Goal: Information Seeking & Learning: Check status

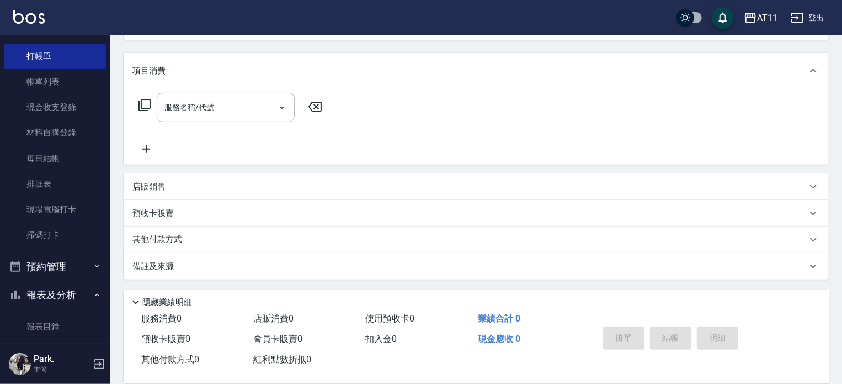
scroll to position [166, 0]
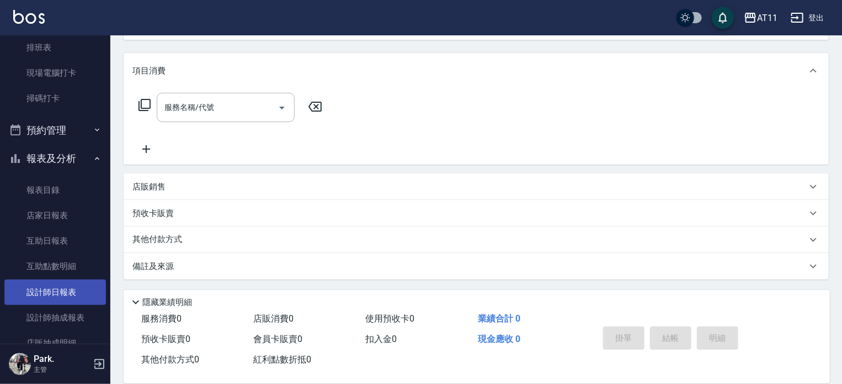
click at [68, 289] on link "設計師日報表" at bounding box center [55, 291] width 102 height 25
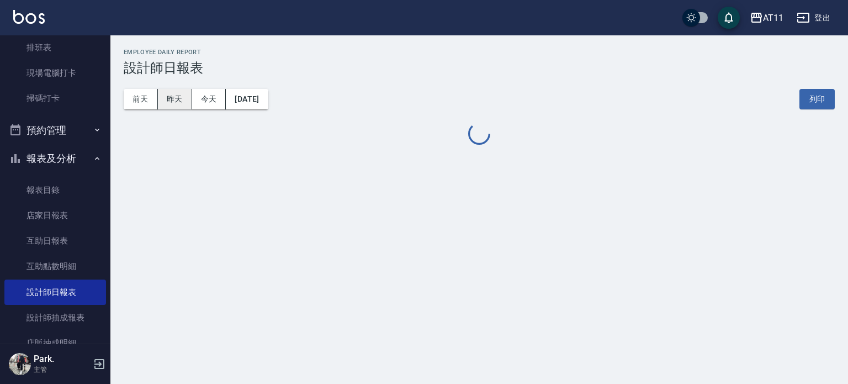
click at [172, 103] on button "昨天" at bounding box center [175, 99] width 34 height 20
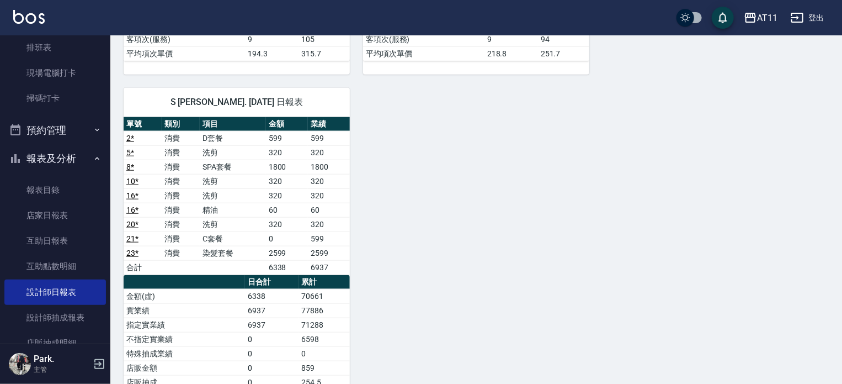
scroll to position [552, 0]
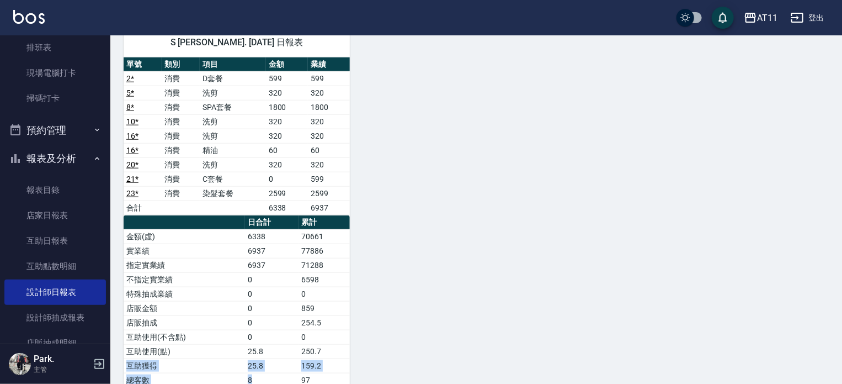
drag, startPoint x: 127, startPoint y: 362, endPoint x: 279, endPoint y: 368, distance: 151.4
click at [279, 368] on tbody "金額(虛) 6338 70661 實業績 6937 77886 指定實業績 6937 71288 不指定實業績 0 6598 特殊抽成業績 0 0 店販金額 …" at bounding box center [237, 344] width 226 height 230
click at [284, 364] on td "25.8" at bounding box center [272, 365] width 54 height 14
click at [131, 189] on link "23 *" at bounding box center [132, 193] width 12 height 9
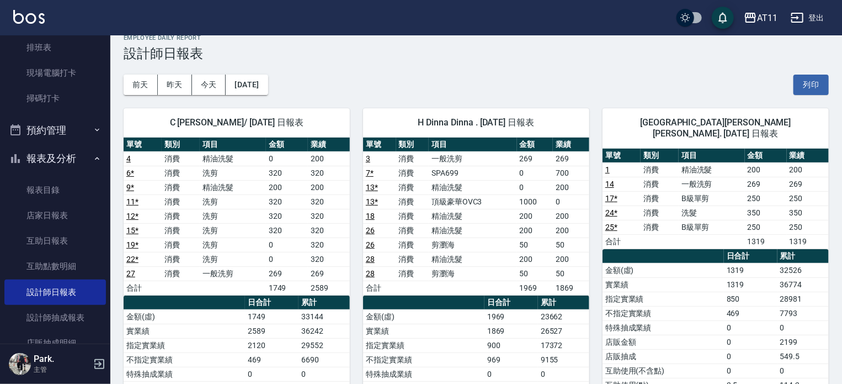
scroll to position [0, 0]
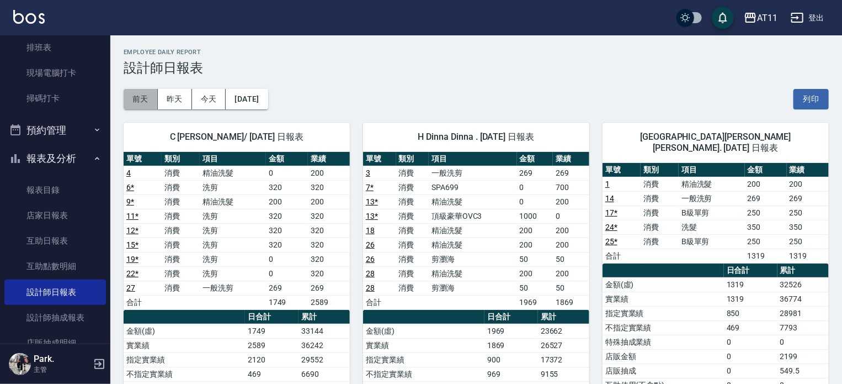
click at [147, 98] on button "前天" at bounding box center [141, 99] width 34 height 20
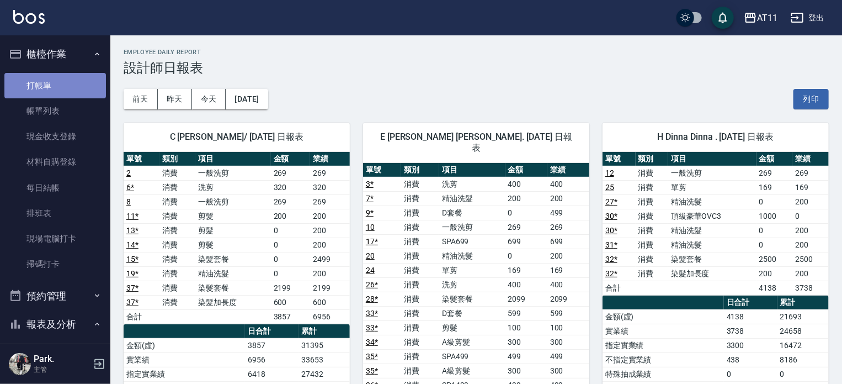
click at [66, 81] on link "打帳單" at bounding box center [55, 85] width 102 height 25
